Goal: Contribute content

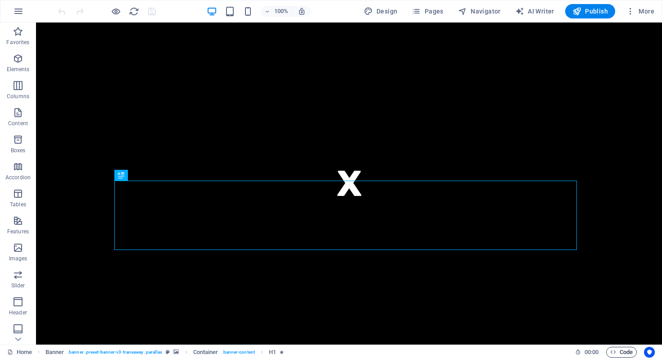
click at [614, 348] on span "Code" at bounding box center [621, 352] width 23 height 11
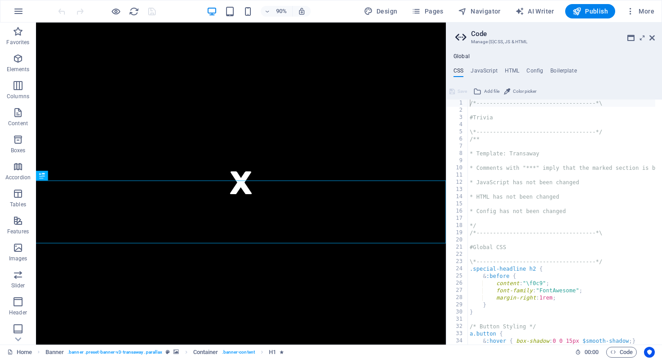
click at [515, 66] on div "Global CSS JavaScript HTML Config Boilerplate /*-------------------------------…" at bounding box center [554, 198] width 216 height 291
click at [510, 69] on h4 "HTML" at bounding box center [512, 73] width 15 height 10
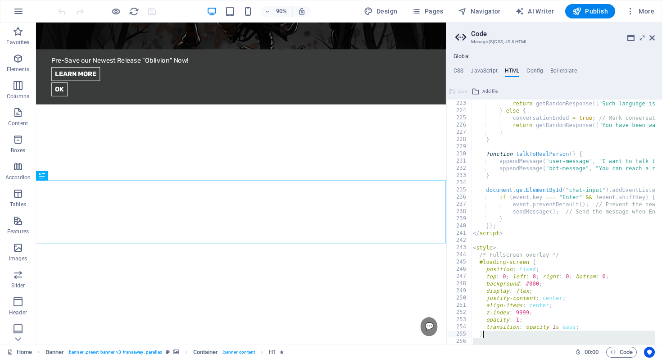
scroll to position [1649, 0]
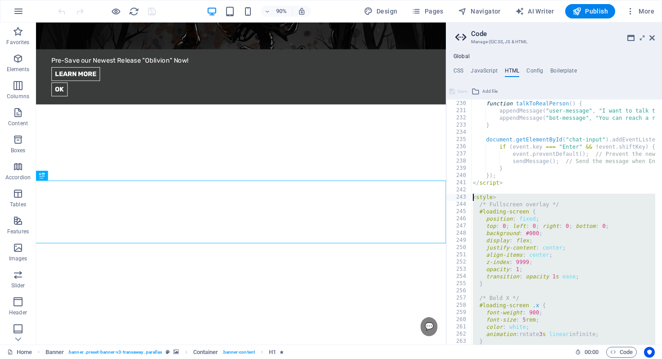
drag, startPoint x: 511, startPoint y: 333, endPoint x: 464, endPoint y: 199, distance: 142.4
click at [464, 199] on div "{{content}} 229 230 231 232 233 234 235 236 237 238 239 240 241 242 243 244 245…" at bounding box center [554, 222] width 216 height 245
type textarea "<style> /* Fullscreen overlay */"
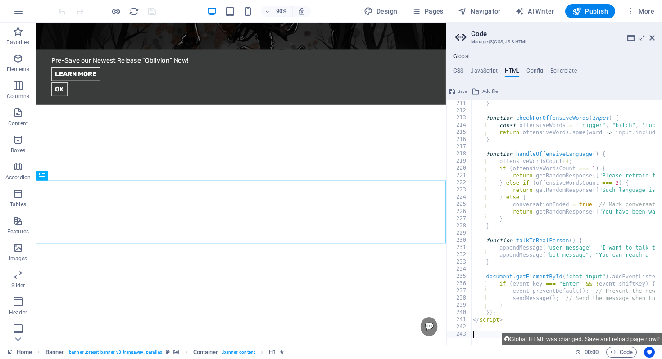
scroll to position [1851, 0]
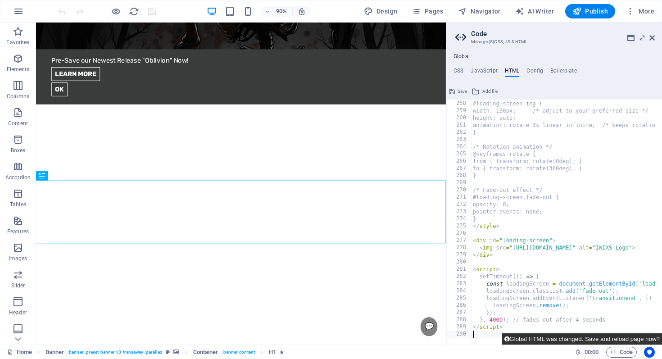
click at [557, 340] on button "Global HTML was changed. Save and reload page now?" at bounding box center [582, 338] width 160 height 11
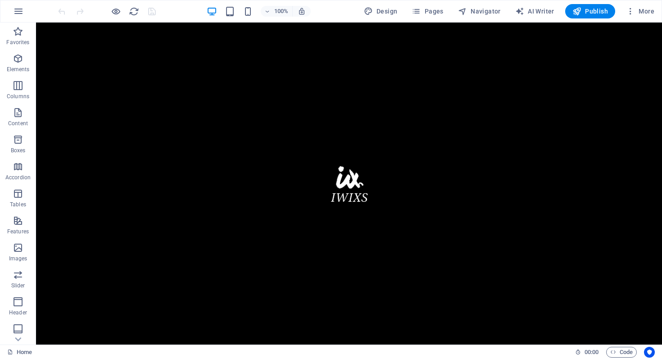
scroll to position [0, 0]
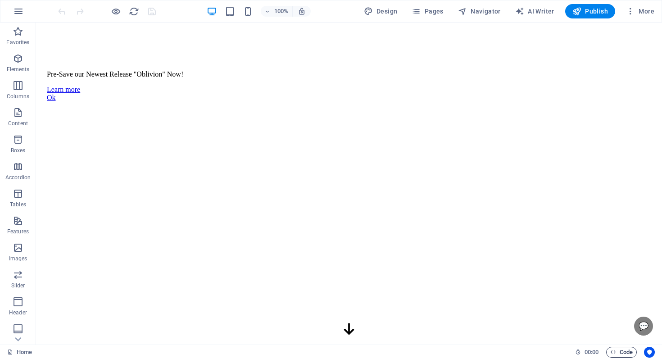
click at [615, 350] on span "Code" at bounding box center [621, 352] width 23 height 11
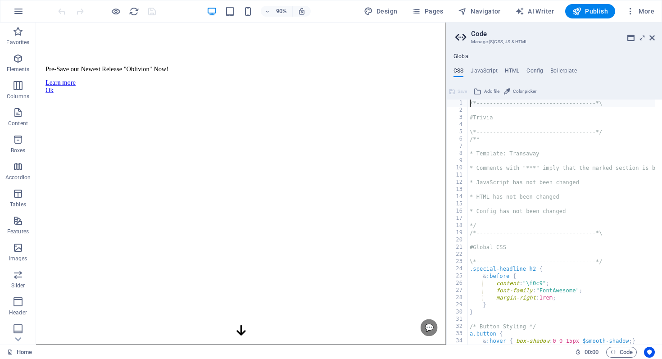
scroll to position [837, 0]
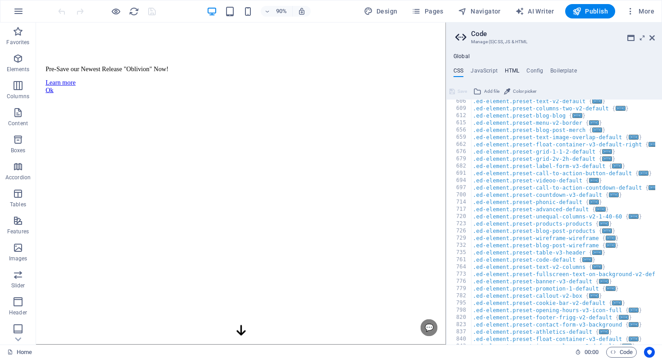
click at [518, 76] on h4 "HTML" at bounding box center [512, 73] width 15 height 10
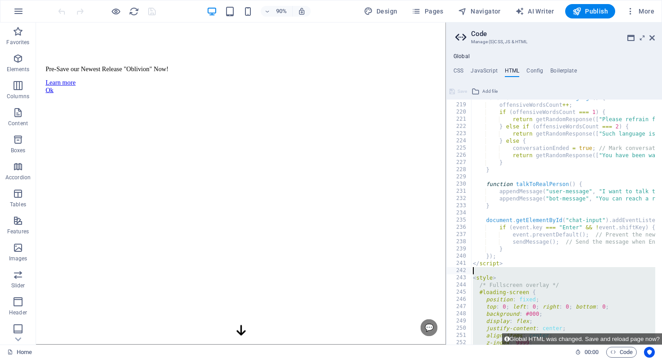
scroll to position [1571, 0]
drag, startPoint x: 479, startPoint y: 332, endPoint x: 472, endPoint y: 275, distance: 57.1
click at [472, 275] on div "219 220 221 222 223 224 225 226 227 228 229 230 231 232 233 234 235 236 237 238…" at bounding box center [554, 222] width 216 height 245
type textarea "<style> /* Fullscreen overlay */"
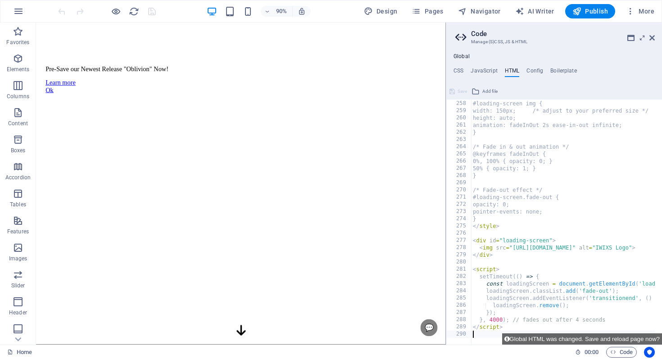
scroll to position [1851, 0]
click at [546, 335] on button "Global HTML was changed. Save and reload page now?" at bounding box center [582, 338] width 160 height 11
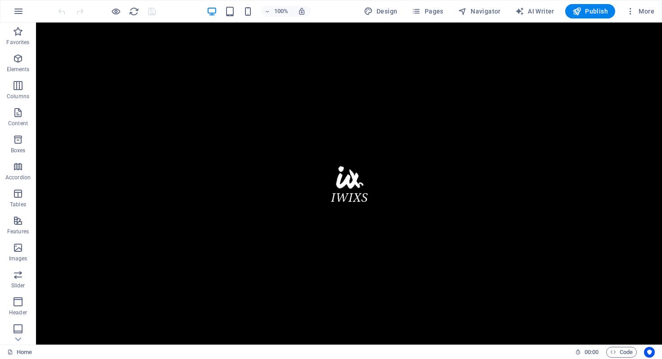
scroll to position [0, 0]
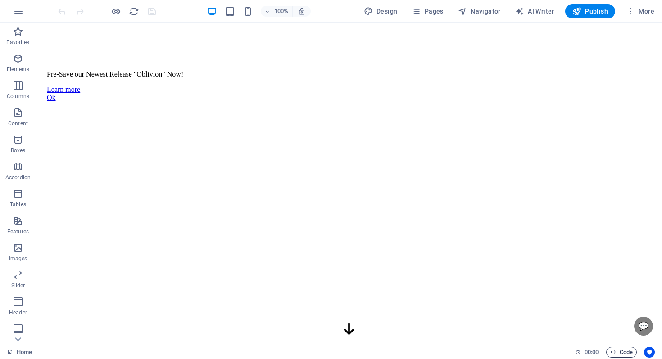
click at [612, 348] on div "Home 00 : 00 Code" at bounding box center [331, 351] width 662 height 14
click at [612, 349] on icon "button" at bounding box center [613, 352] width 6 height 6
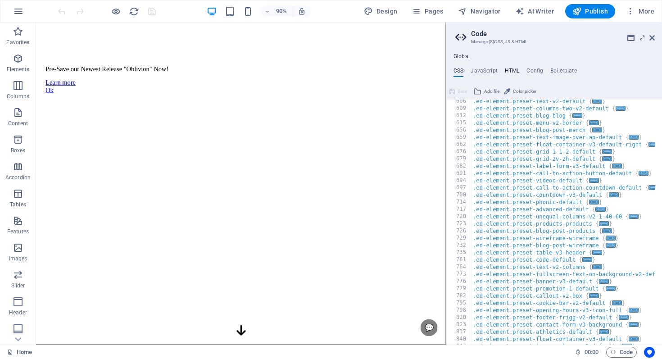
click at [515, 70] on div "Global CSS JavaScript HTML Config Boilerplate /*-------------------------------…" at bounding box center [554, 198] width 216 height 291
click at [514, 72] on h4 "HTML" at bounding box center [512, 73] width 15 height 10
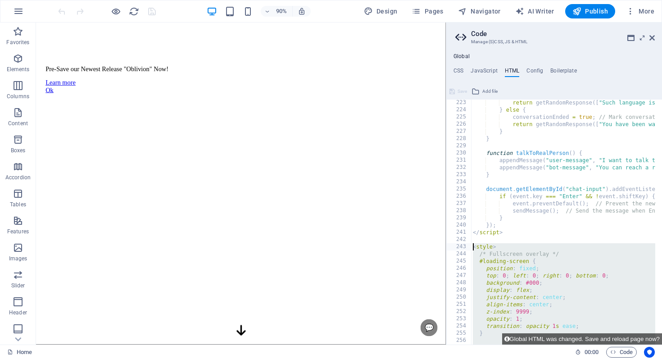
drag, startPoint x: 480, startPoint y: 333, endPoint x: 464, endPoint y: 247, distance: 87.4
click at [464, 247] on div "223 224 225 226 227 228 229 230 231 232 233 234 235 236 237 238 239 240 241 242…" at bounding box center [554, 222] width 216 height 245
type textarea "<style> /* Fullscreen overlay */"
paste textarea
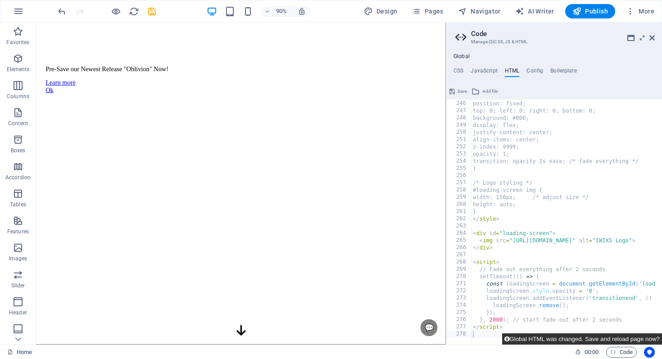
click at [567, 339] on button "Global HTML was changed. Save and reload page now?" at bounding box center [582, 338] width 160 height 11
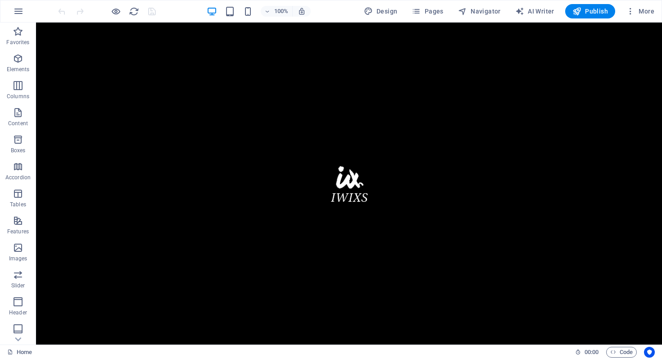
scroll to position [0, 0]
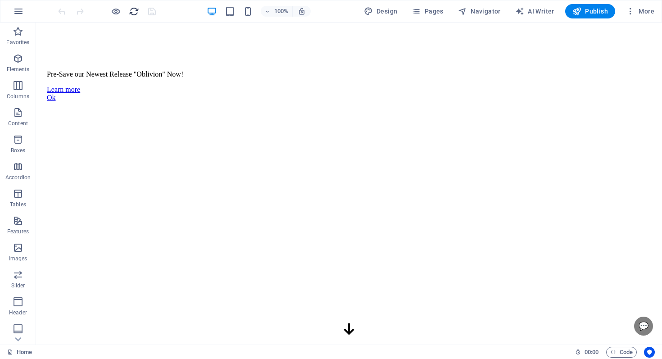
click at [137, 16] on div at bounding box center [106, 11] width 101 height 14
click at [137, 14] on icon "reload" at bounding box center [134, 11] width 10 height 10
click at [619, 353] on span "Code" at bounding box center [621, 352] width 23 height 11
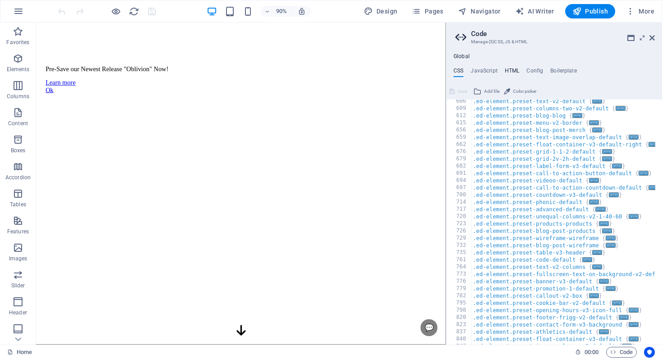
click at [509, 72] on h4 "HTML" at bounding box center [512, 73] width 15 height 10
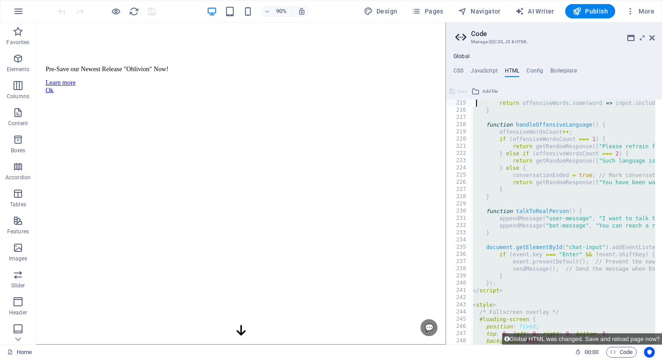
scroll to position [1527, 0]
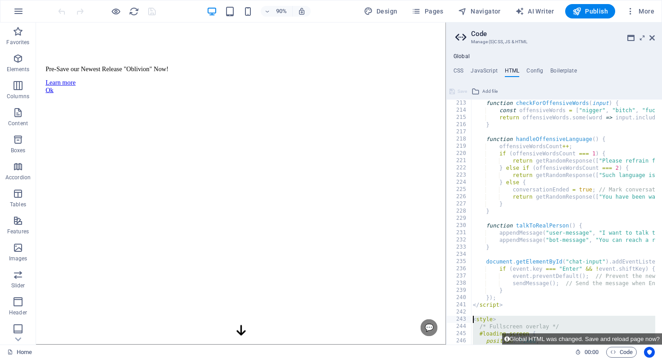
drag, startPoint x: 481, startPoint y: 335, endPoint x: 453, endPoint y: 317, distance: 33.2
click at [453, 317] on div "213 214 215 216 217 218 219 220 221 222 223 224 225 226 227 228 229 230 231 232…" at bounding box center [554, 222] width 216 height 245
type textarea "<style> /* Fullscreen overlay */"
paste textarea
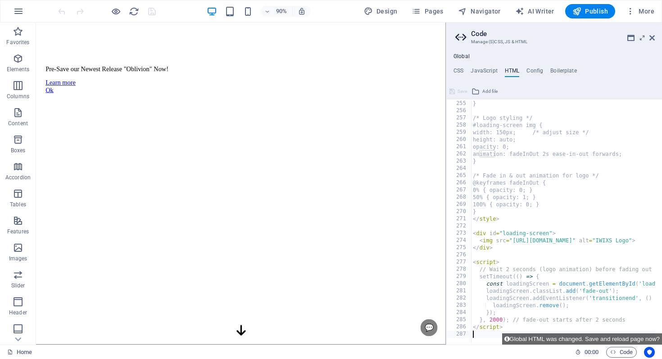
scroll to position [1829, 0]
click at [556, 335] on button "Global HTML was changed. Save and reload page now?" at bounding box center [582, 338] width 160 height 11
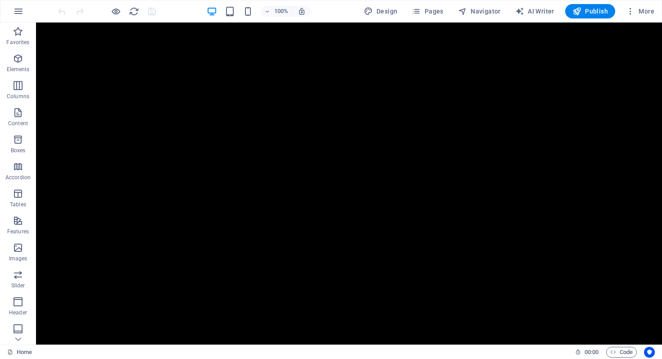
scroll to position [0, 0]
click at [618, 349] on div "Home 00 : 00 Code" at bounding box center [331, 351] width 662 height 14
click at [618, 349] on span "Code" at bounding box center [621, 352] width 23 height 11
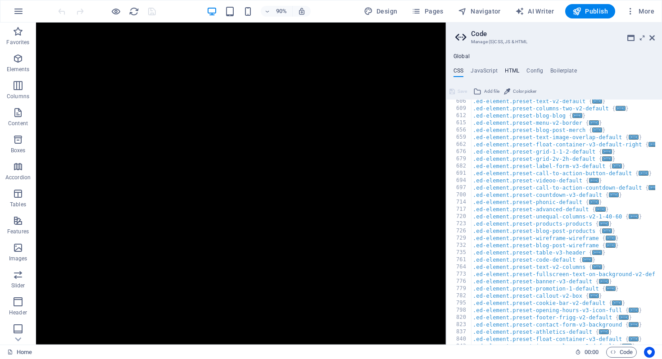
click at [512, 68] on h4 "HTML" at bounding box center [512, 73] width 15 height 10
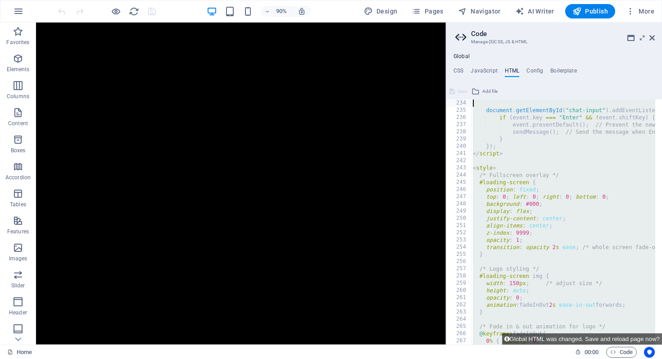
scroll to position [1671, 0]
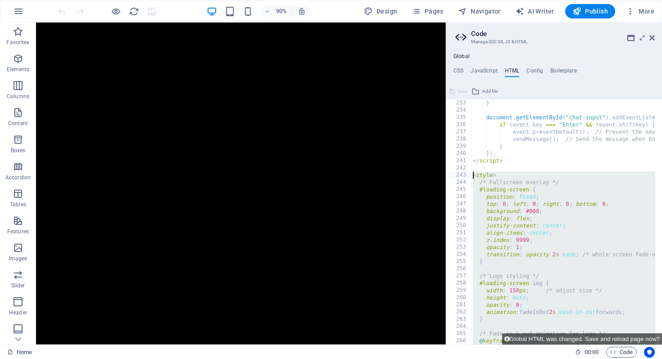
drag, startPoint x: 488, startPoint y: 331, endPoint x: 462, endPoint y: 176, distance: 157.0
click at [462, 176] on div "233 234 235 236 237 238 239 240 241 242 243 244 245 246 247 248 249 250 251 252…" at bounding box center [554, 222] width 216 height 245
type textarea "<style> /* Fullscreen overlay */"
paste textarea
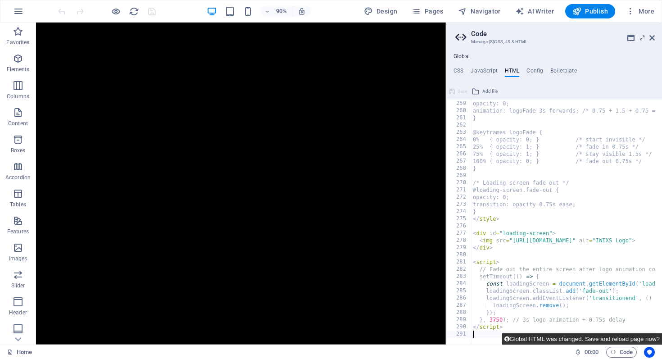
click at [570, 337] on button "Global HTML was changed. Save and reload page now?" at bounding box center [582, 338] width 160 height 11
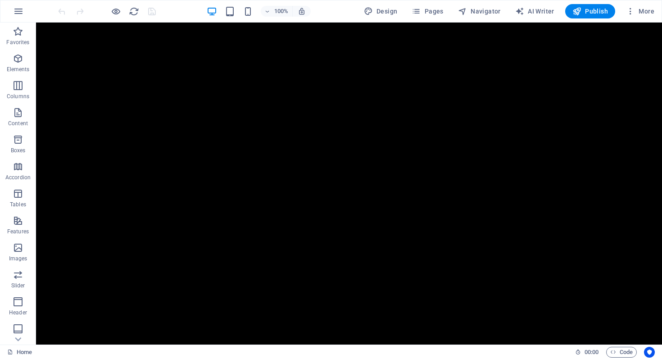
scroll to position [0, 0]
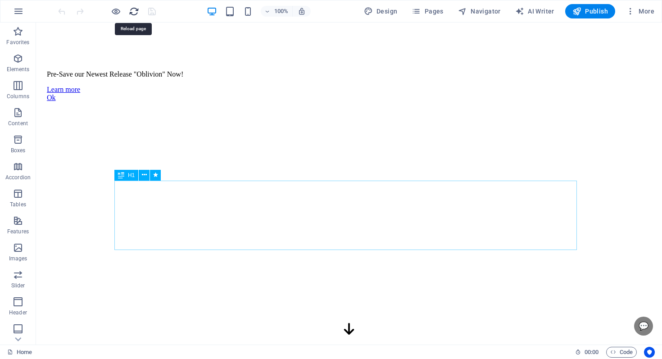
click at [133, 12] on icon "reload" at bounding box center [134, 11] width 10 height 10
drag, startPoint x: 626, startPoint y: 348, endPoint x: 616, endPoint y: 346, distance: 10.2
click at [626, 348] on span "Code" at bounding box center [621, 352] width 23 height 11
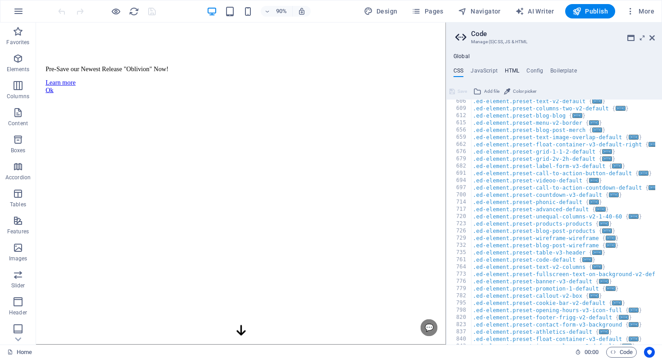
click at [509, 71] on h4 "HTML" at bounding box center [512, 73] width 15 height 10
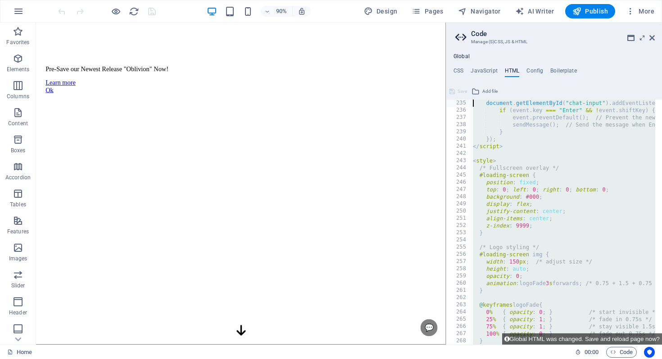
scroll to position [1606, 0]
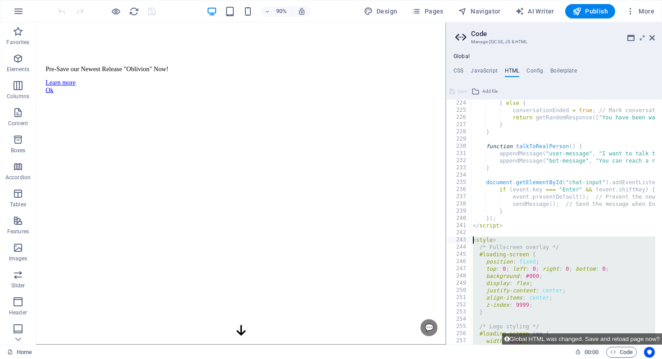
drag, startPoint x: 480, startPoint y: 333, endPoint x: 471, endPoint y: 242, distance: 90.9
type textarea "<style> /* Fullscreen overlay */"
paste textarea
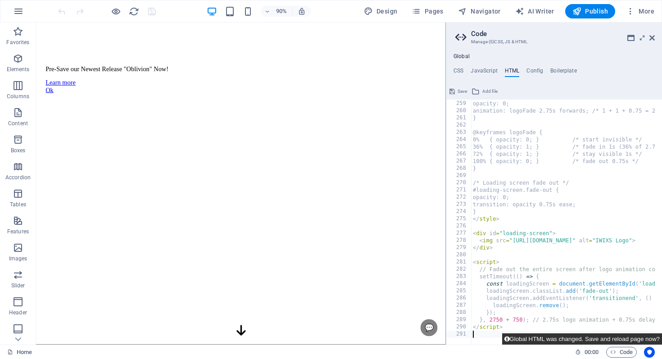
click at [580, 340] on button "Global HTML was changed. Save and reload page now?" at bounding box center [582, 338] width 160 height 11
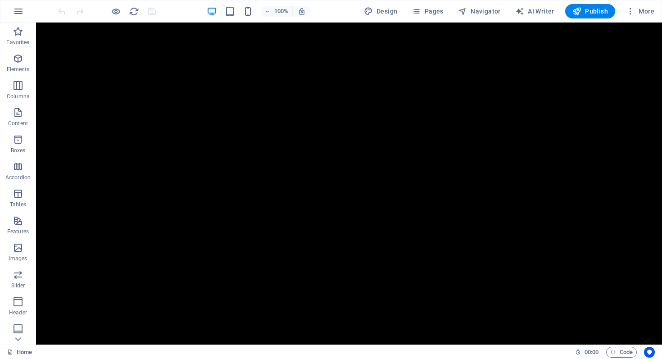
scroll to position [0, 0]
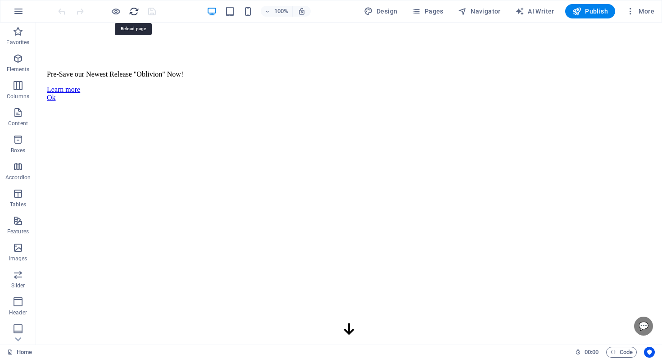
click at [136, 13] on icon "reload" at bounding box center [134, 11] width 10 height 10
click at [582, 12] on span "Publish" at bounding box center [590, 11] width 36 height 9
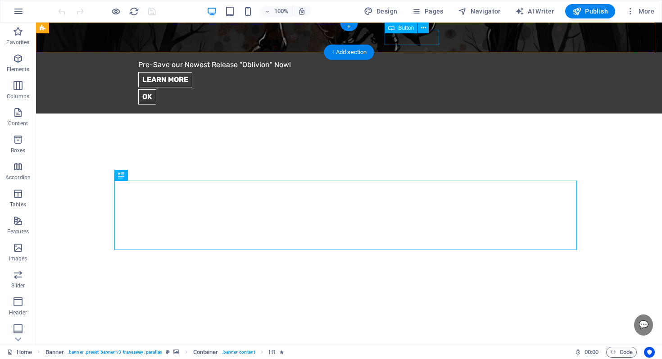
click at [421, 72] on div "Learn more" at bounding box center [348, 79] width 421 height 15
click at [420, 72] on div "Learn more" at bounding box center [348, 79] width 421 height 15
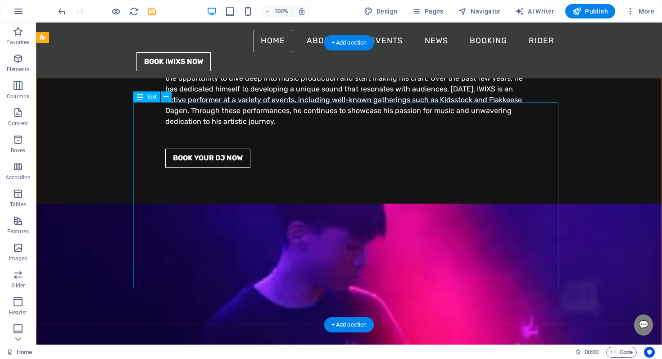
scroll to position [1423, 0]
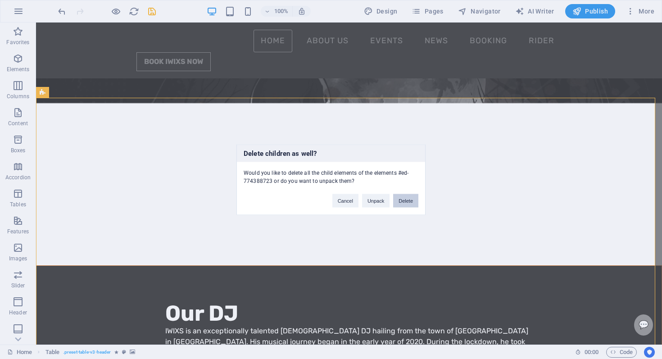
click at [409, 196] on button "Delete" at bounding box center [405, 201] width 25 height 14
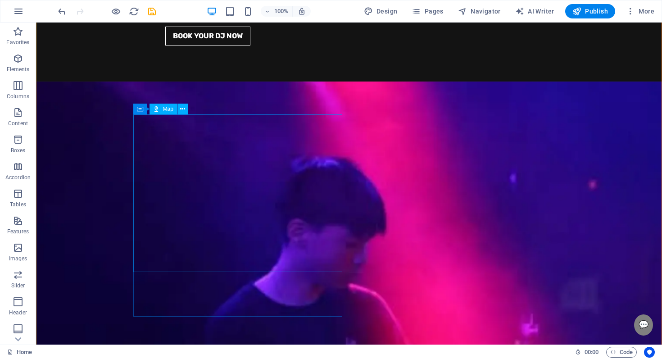
scroll to position [1882, 0]
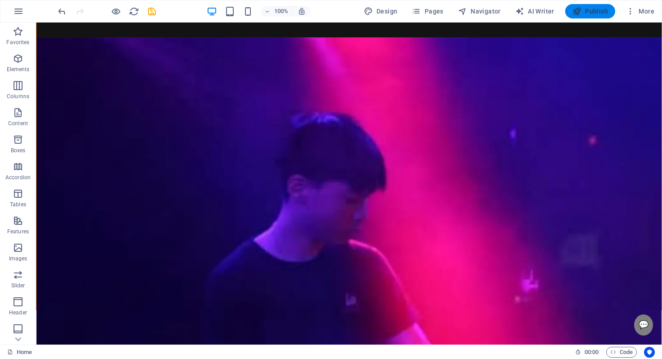
click at [600, 7] on span "Publish" at bounding box center [590, 11] width 36 height 9
